Goal: Task Accomplishment & Management: Manage account settings

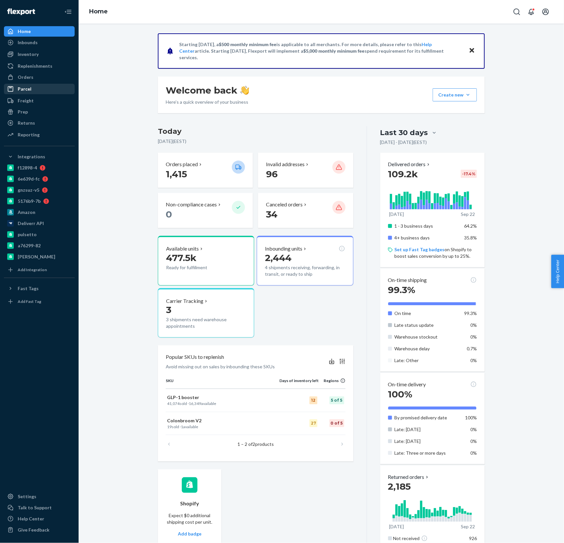
click at [23, 94] on div "Parcel" at bounding box center [39, 88] width 69 height 9
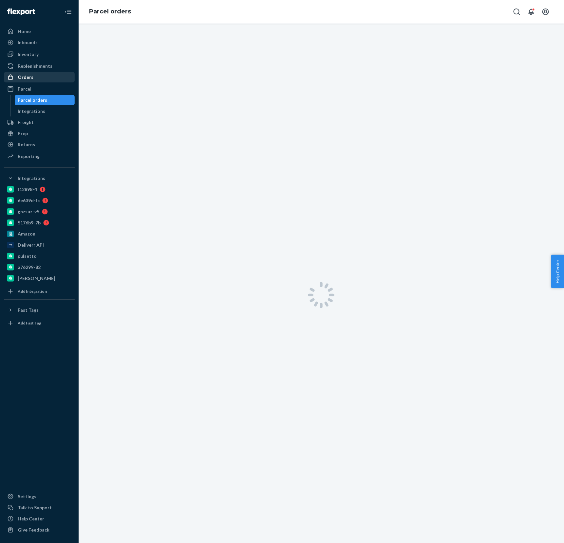
click at [29, 82] on div "Orders" at bounding box center [39, 77] width 69 height 9
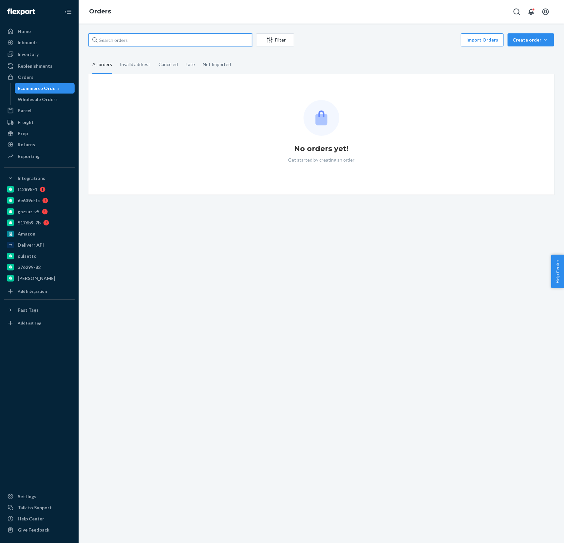
click at [151, 37] on input "text" at bounding box center [170, 39] width 164 height 13
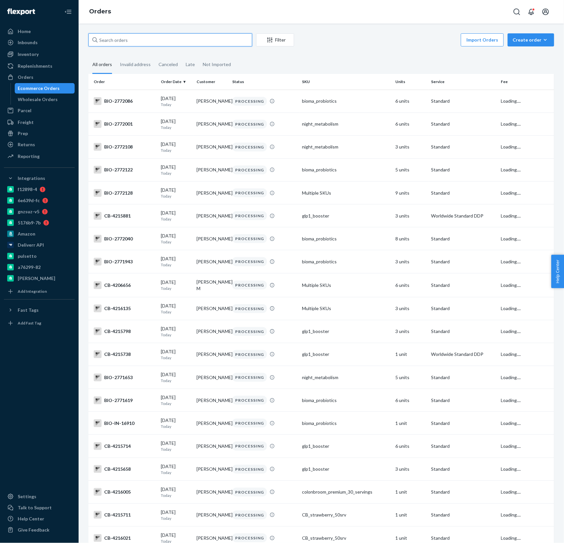
paste input "CBSHOP2643"
type input "CBSHOP2643"
click at [177, 26] on div "CBSHOP2643 Filter Import Orders Create order Ecommerce order Removal order All …" at bounding box center [321, 284] width 485 height 520
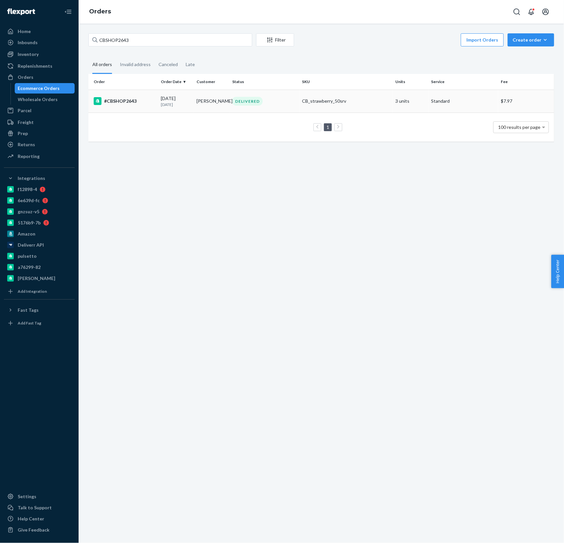
click at [302, 91] on td "CB_strawberry_50srv" at bounding box center [346, 101] width 93 height 23
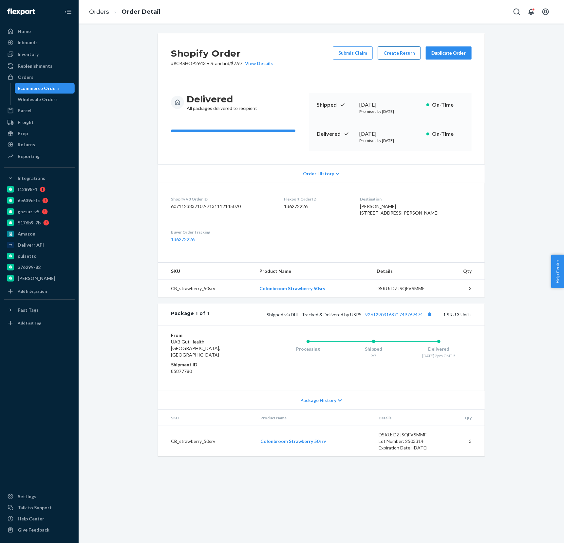
click at [406, 53] on button "Create Return" at bounding box center [399, 52] width 43 height 13
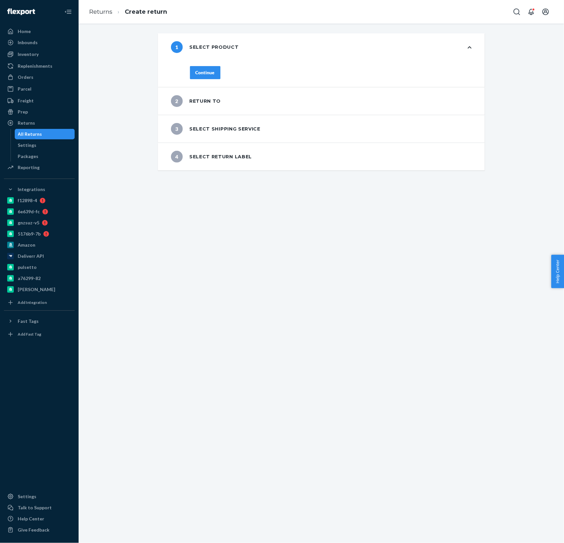
click at [198, 75] on div "Continue" at bounding box center [204, 72] width 19 height 7
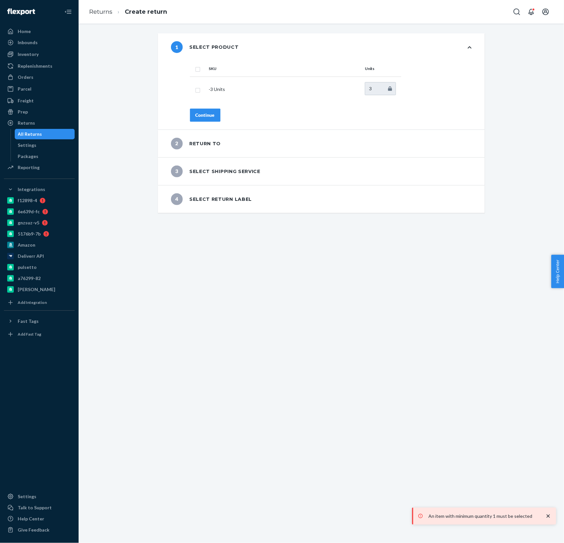
drag, startPoint x: 198, startPoint y: 90, endPoint x: 199, endPoint y: 121, distance: 31.8
click at [198, 90] on input "checkbox" at bounding box center [197, 89] width 5 height 7
checkbox input "true"
click at [211, 117] on div "Continue" at bounding box center [204, 115] width 19 height 7
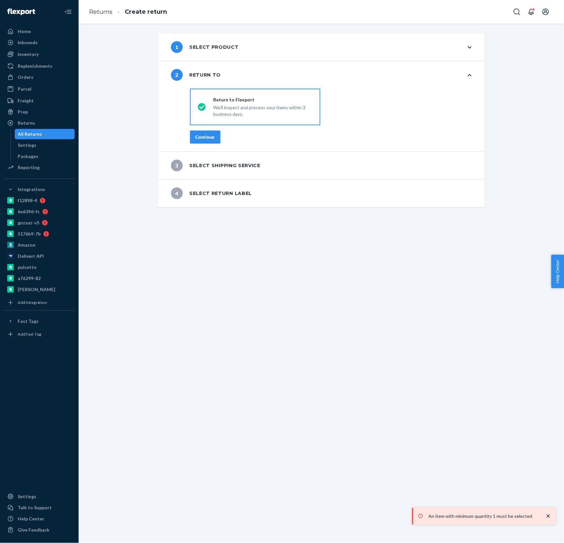
click at [199, 131] on button "Continue" at bounding box center [205, 137] width 30 height 13
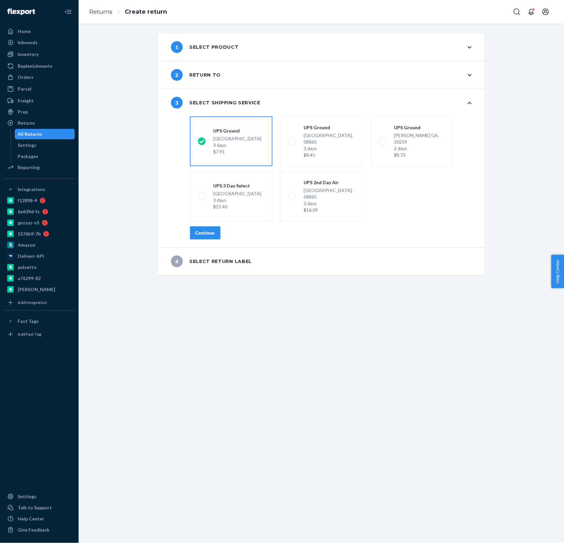
click at [208, 230] on div "Continue" at bounding box center [204, 233] width 19 height 7
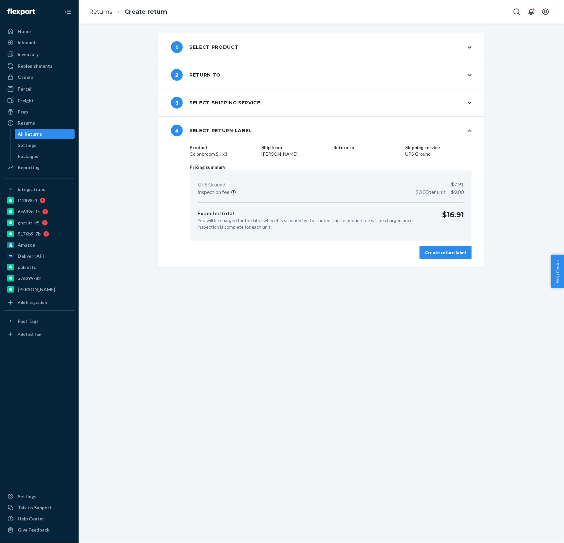
click at [438, 251] on div "Create return label" at bounding box center [445, 252] width 41 height 7
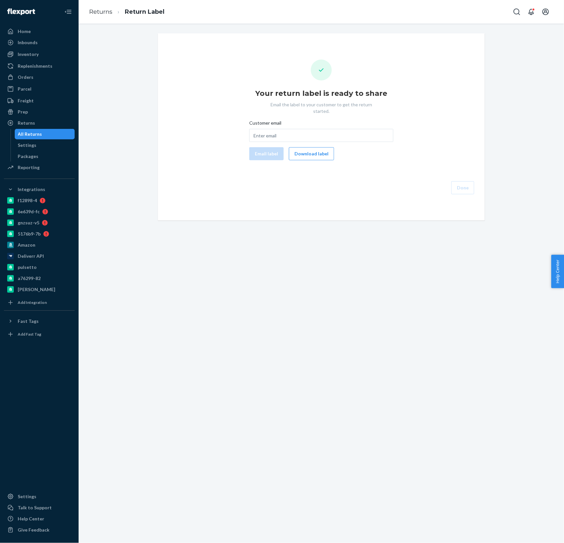
click at [333, 158] on div "Your return label is ready to share Email the label to your customer to get the…" at bounding box center [321, 127] width 316 height 135
click at [307, 147] on button "Download label" at bounding box center [311, 153] width 45 height 13
click at [29, 80] on div "Orders" at bounding box center [26, 77] width 16 height 7
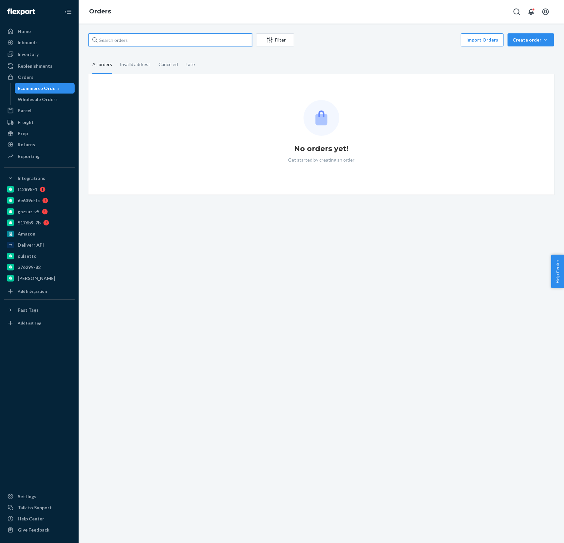
click at [171, 41] on input "text" at bounding box center [170, 39] width 164 height 13
paste input "4123506"
type input "4123506"
click at [185, 29] on div "4123506 Filter Import Orders Create order Ecommerce order Removal order All ord…" at bounding box center [321, 284] width 485 height 520
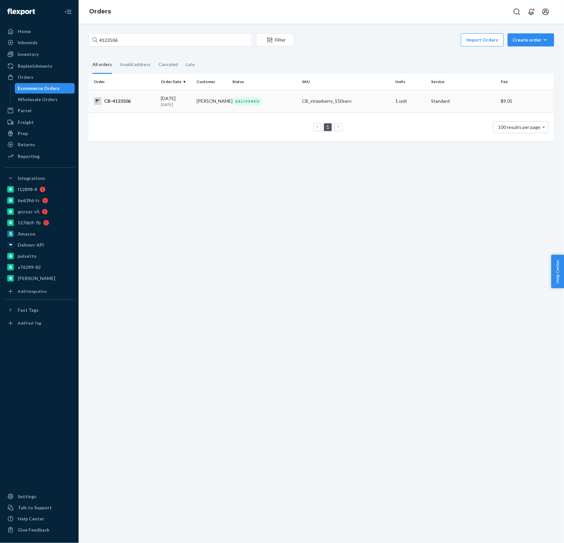
click at [325, 104] on div "CB_strawberry_150serv" at bounding box center [346, 101] width 88 height 7
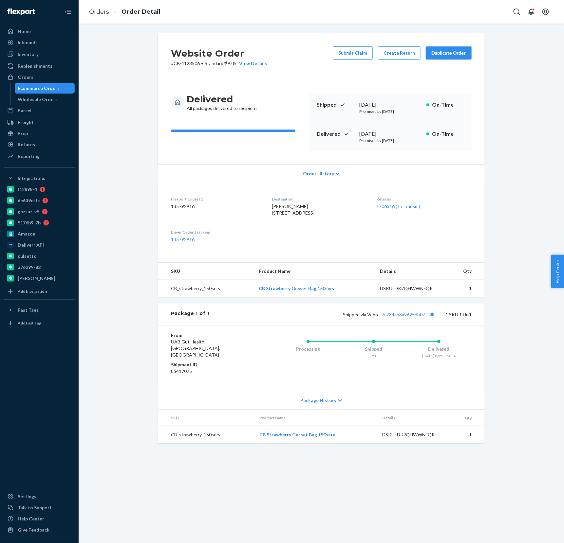
click at [306, 84] on div "Delivered All packages delivered to recipient Shipped [DATE] Promised by [DATE]…" at bounding box center [321, 122] width 327 height 84
click at [399, 207] on link "1706316 ( In Transit )" at bounding box center [398, 207] width 44 height 6
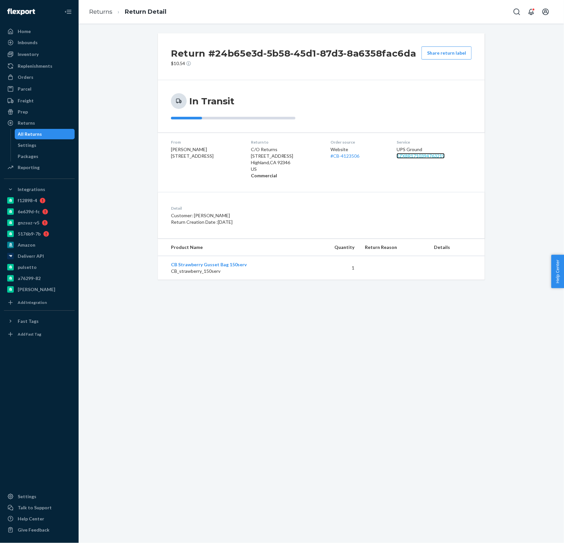
click at [426, 158] on link "1ZX8R1710394763219" at bounding box center [420, 156] width 48 height 6
